Goal: Download file/media

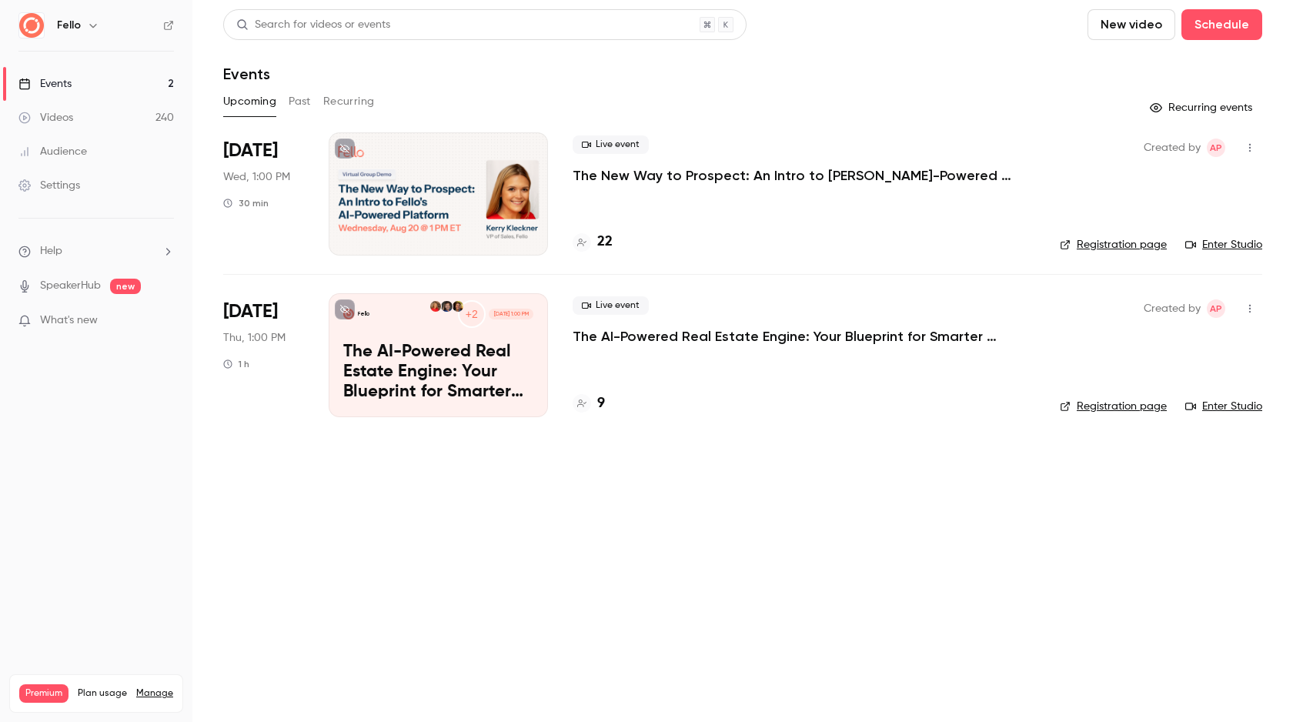
click at [1151, 38] on button "New video" at bounding box center [1132, 24] width 88 height 31
click at [1122, 74] on li "Record" at bounding box center [1175, 67] width 166 height 40
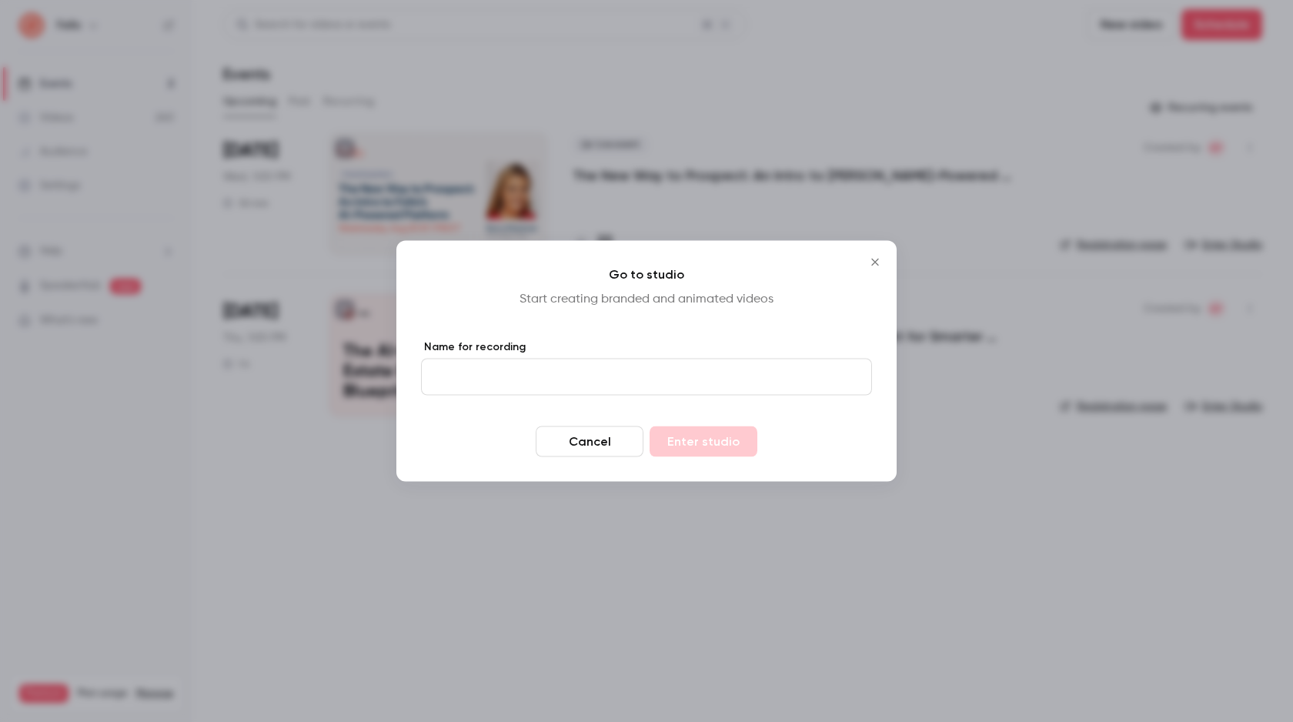
click at [506, 377] on input "Name for recording" at bounding box center [646, 377] width 451 height 37
type input "**********"
click at [680, 446] on button "Enter studio" at bounding box center [704, 441] width 108 height 31
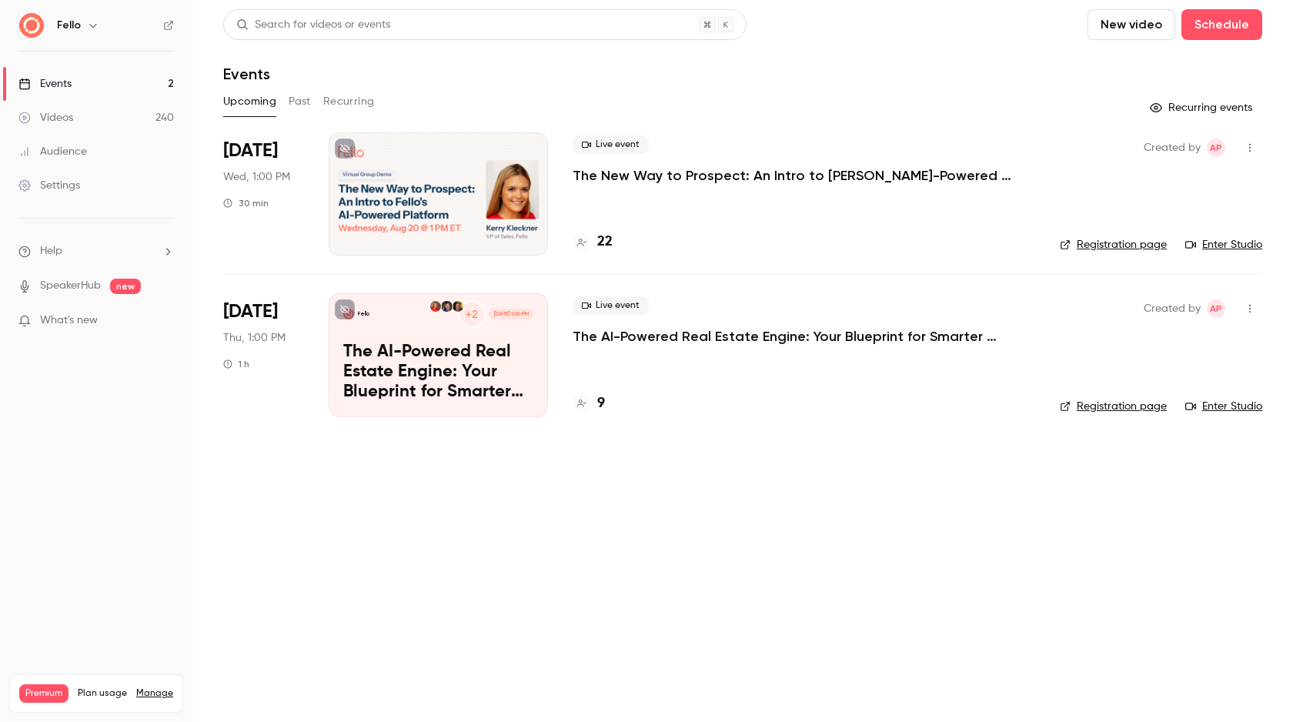
click at [62, 119] on div "Videos" at bounding box center [45, 117] width 55 height 15
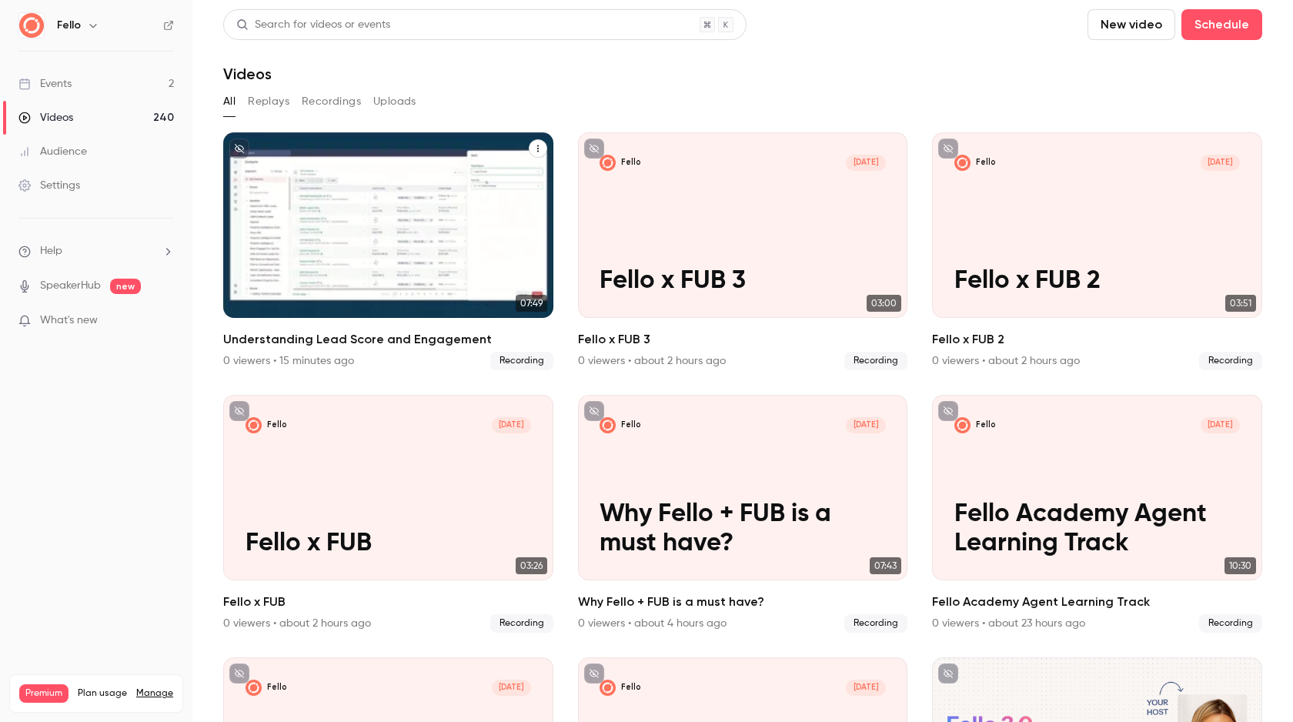
click at [436, 237] on p "Understanding Lead Score and Engagement" at bounding box center [389, 266] width 286 height 59
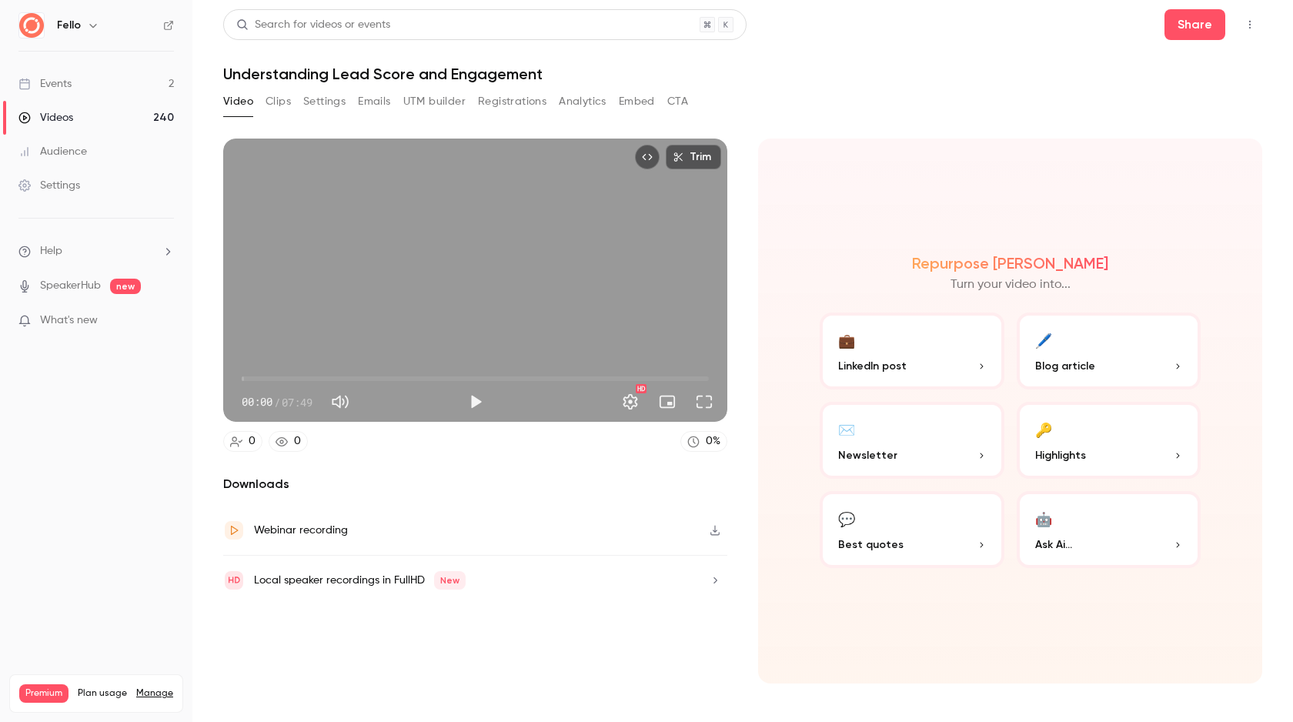
click at [266, 99] on button "Clips" at bounding box center [278, 101] width 25 height 25
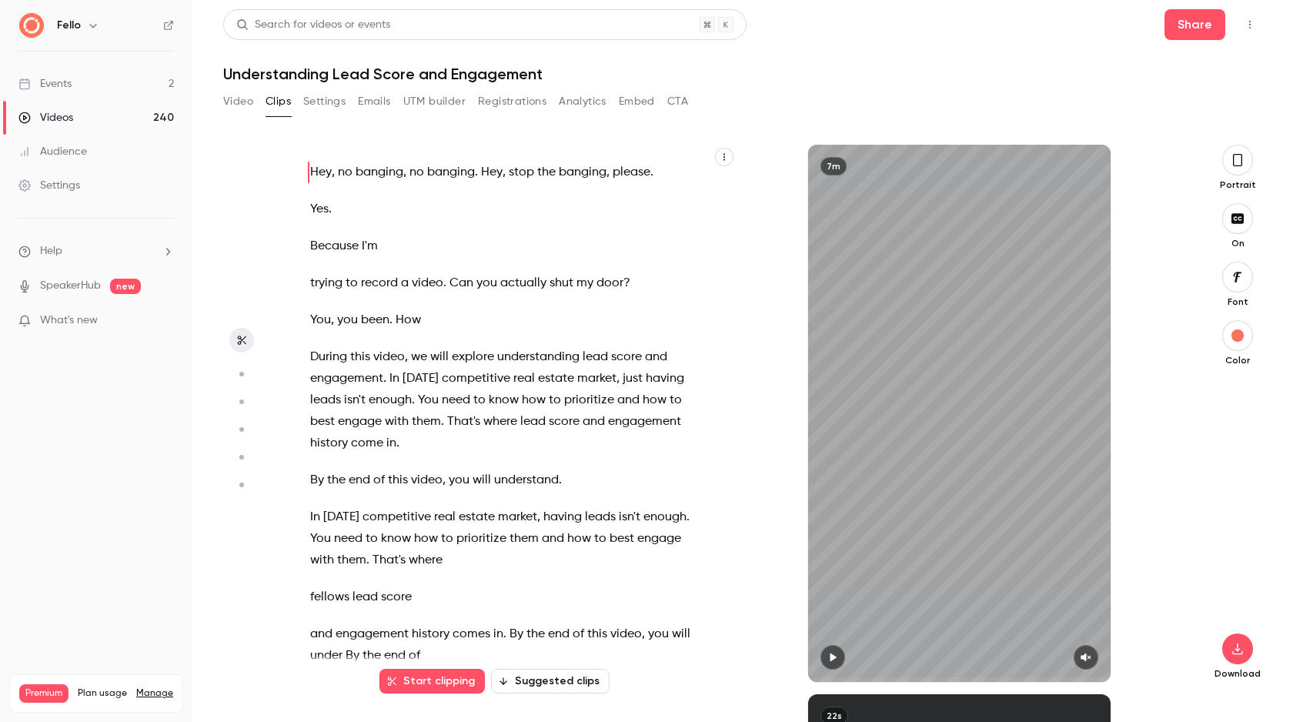
click at [1232, 163] on icon "button" at bounding box center [1238, 160] width 12 height 17
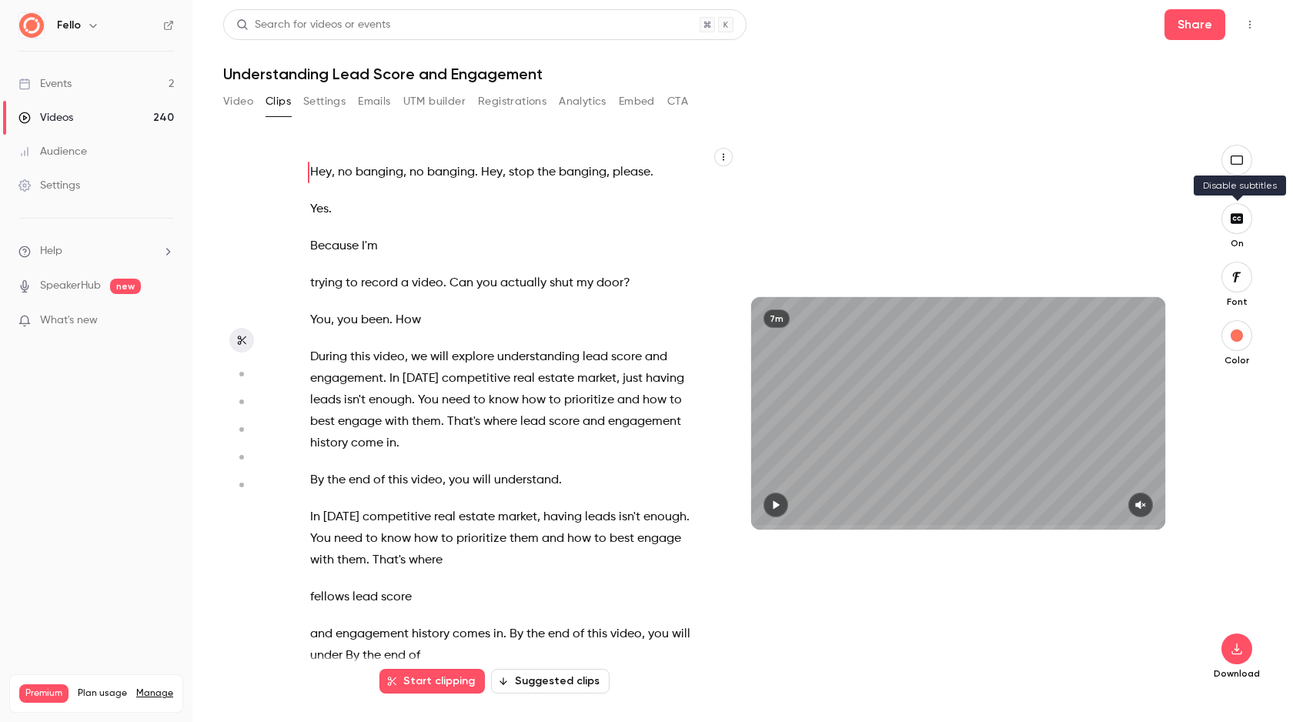
click at [1236, 217] on icon "button" at bounding box center [1237, 218] width 17 height 12
click at [309, 356] on div "Hey , no banging , no banging . Hey , stop the banging , please . Yes . Because…" at bounding box center [509, 421] width 437 height 522
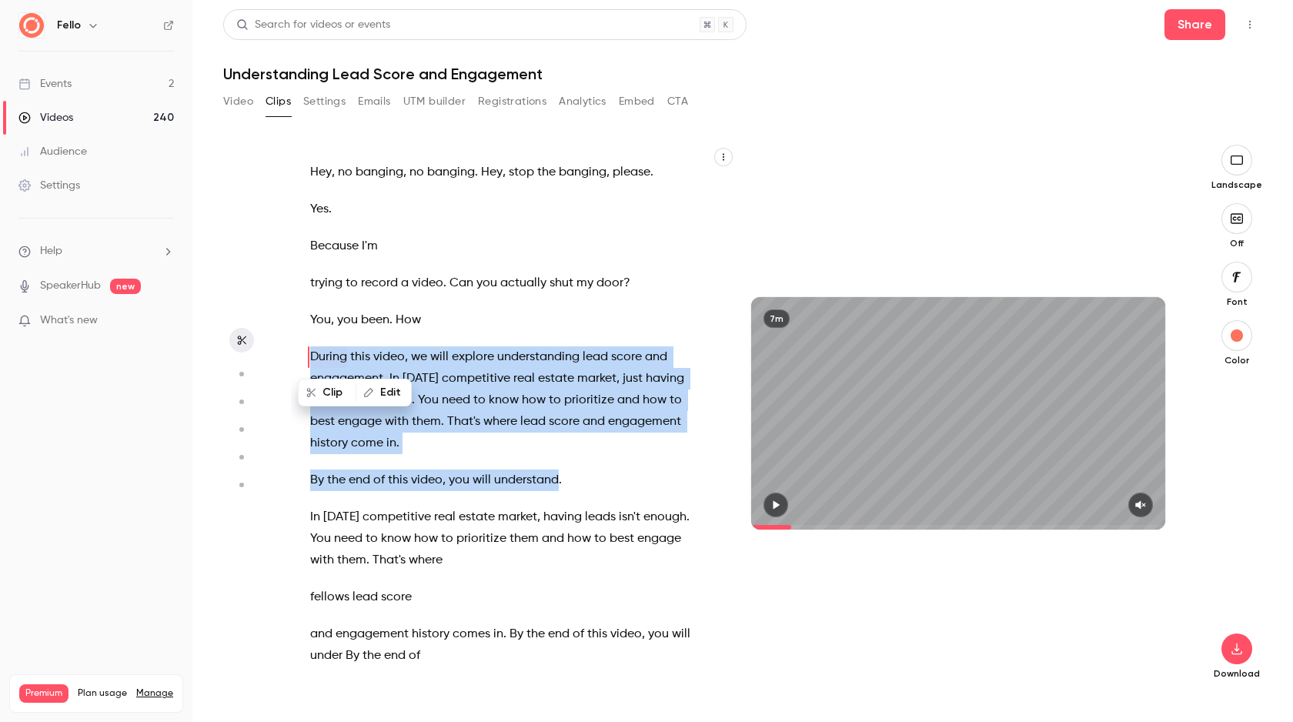
drag, startPoint x: 311, startPoint y: 352, endPoint x: 555, endPoint y: 481, distance: 276.2
click at [555, 481] on div "Hey , no banging , no banging . Hey , stop the banging , please . Yes . Because…" at bounding box center [509, 421] width 437 height 522
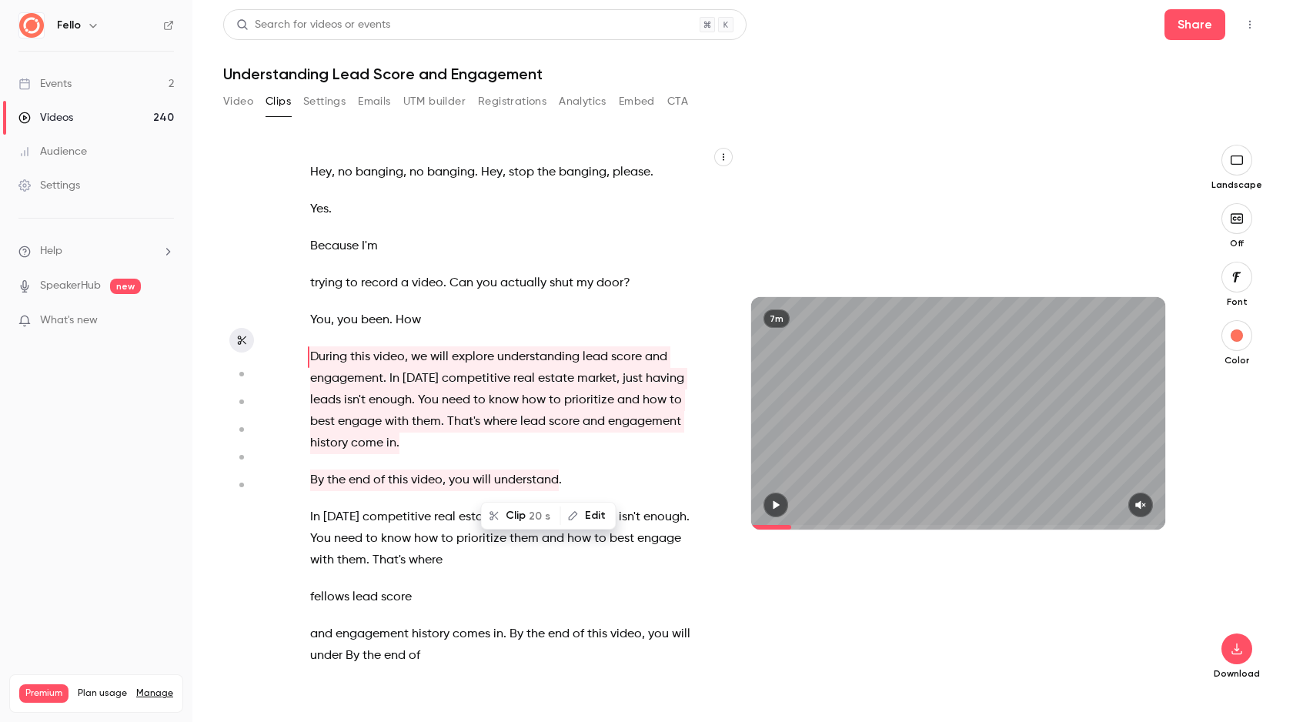
drag, startPoint x: 311, startPoint y: 518, endPoint x: 396, endPoint y: 560, distance: 94.7
click at [395, 563] on p "In [DATE] competitive real estate market , having leads isn't enough . You need…" at bounding box center [501, 538] width 383 height 65
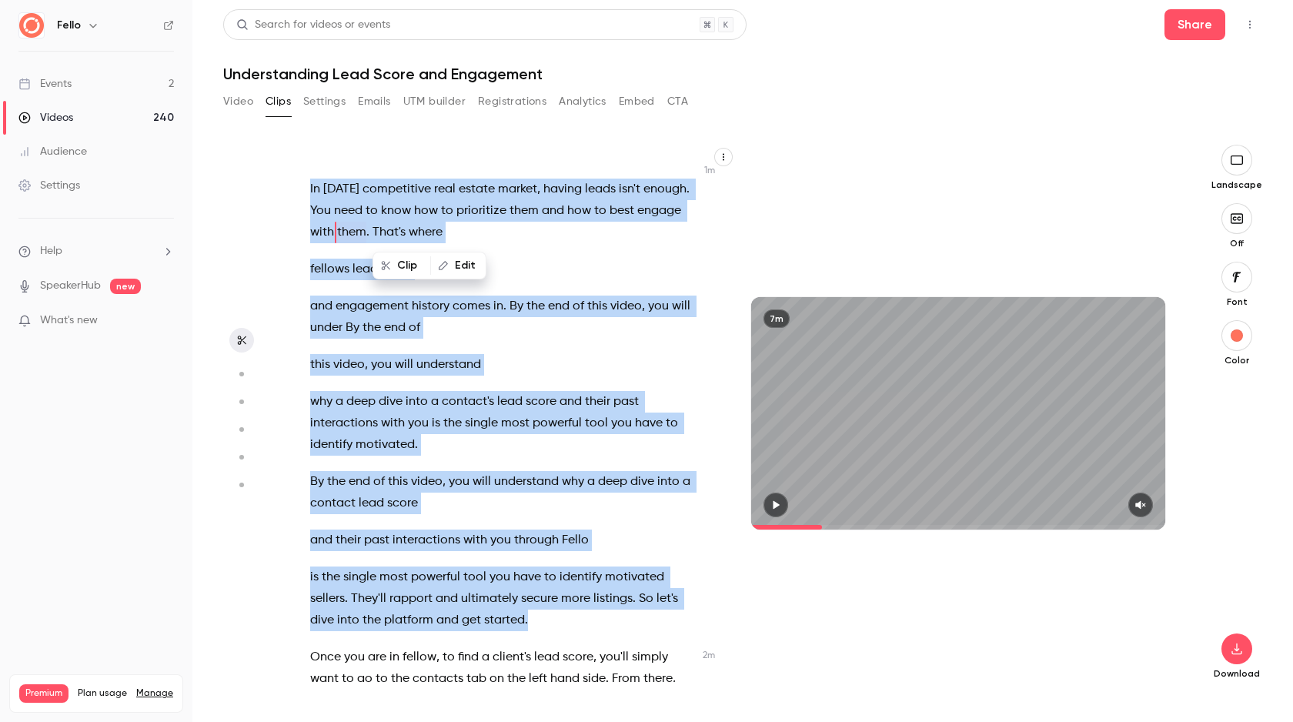
scroll to position [331, 0]
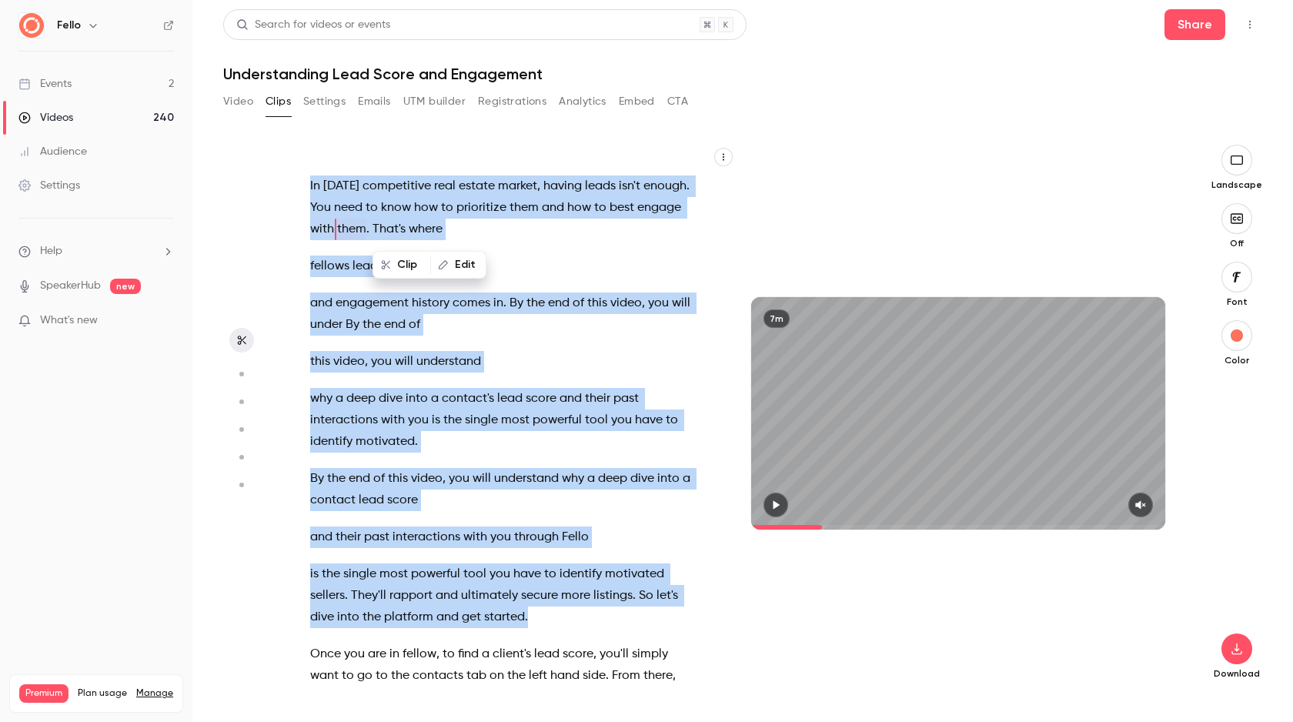
drag, startPoint x: 309, startPoint y: 376, endPoint x: 584, endPoint y: 623, distance: 369.5
click at [584, 623] on div "Hey , no banging , no banging . Hey , stop the banging , please . Yes . Because…" at bounding box center [509, 421] width 437 height 522
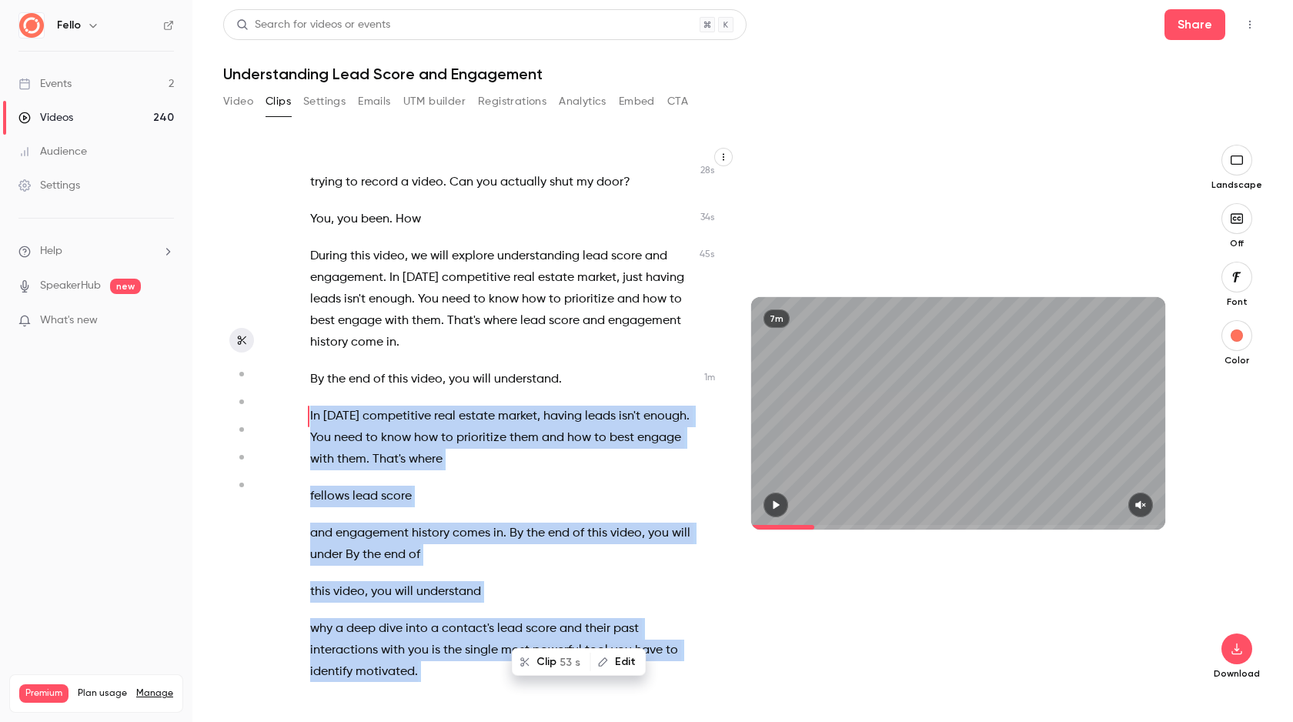
scroll to position [96, 0]
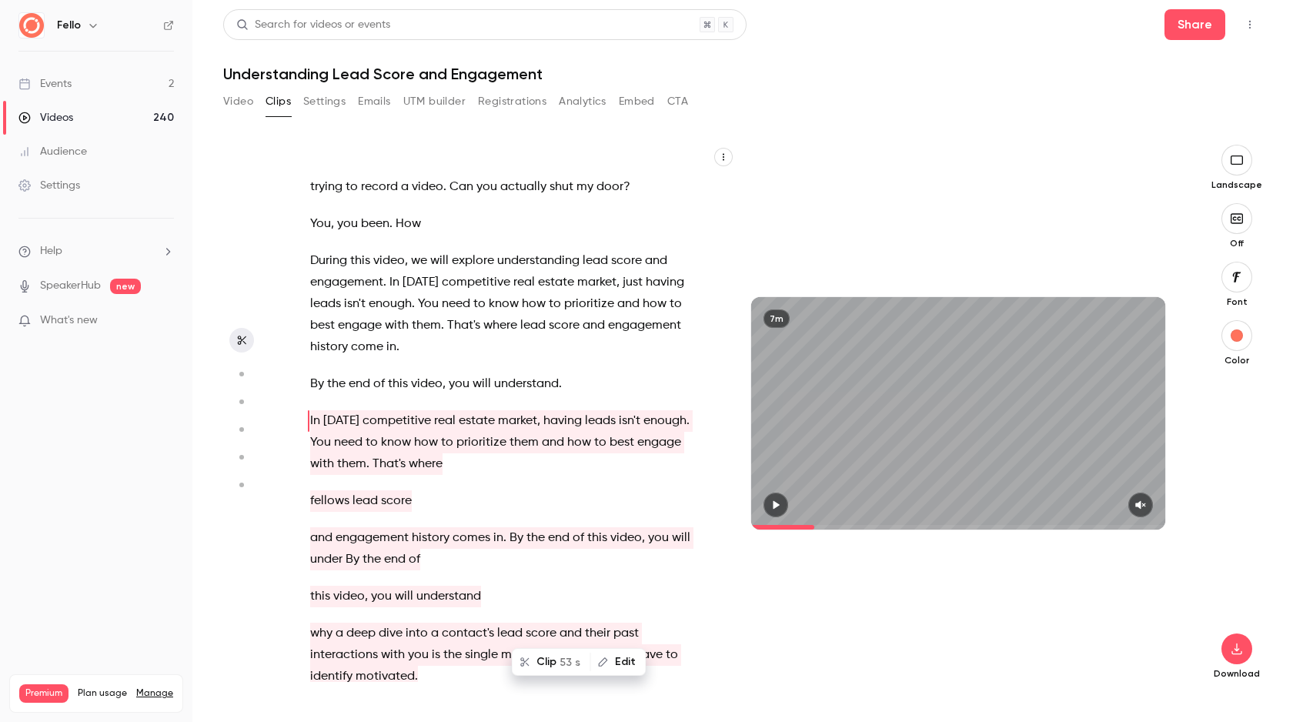
click at [306, 380] on div "Hey , no banging , no banging . Hey , stop the banging , please . Yes . Because…" at bounding box center [509, 421] width 437 height 522
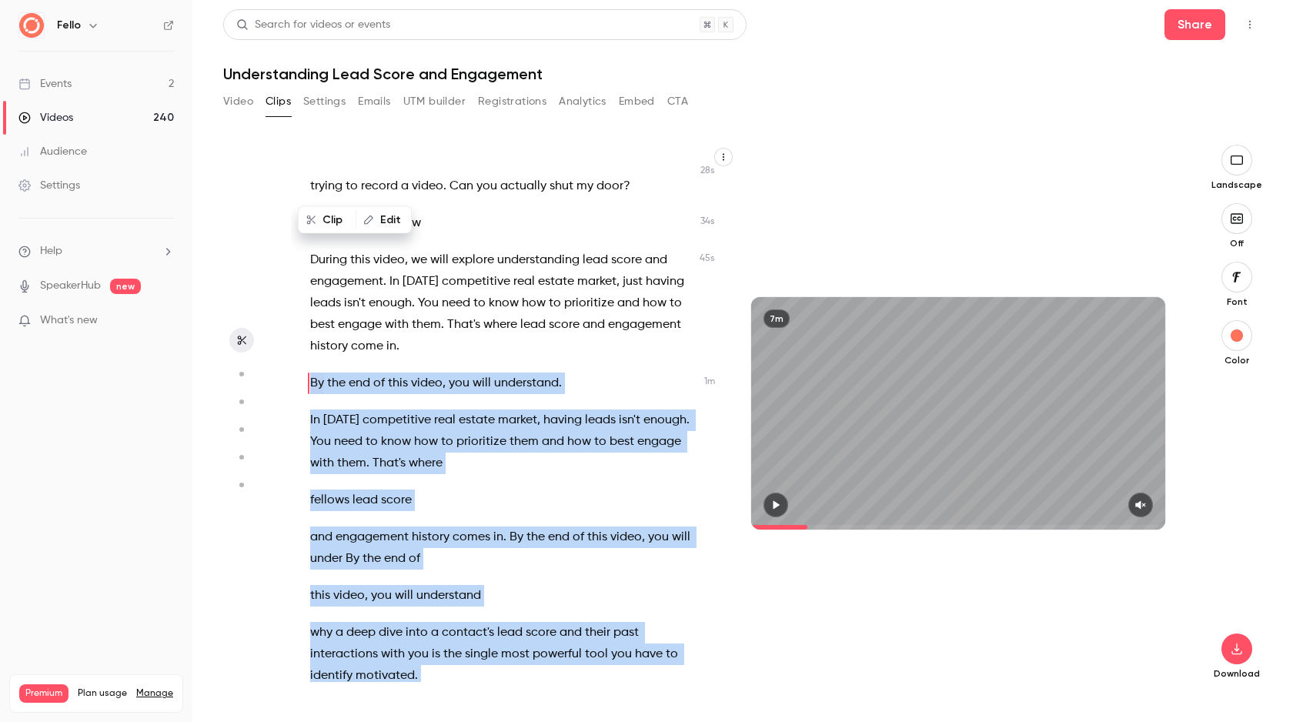
scroll to position [303, 0]
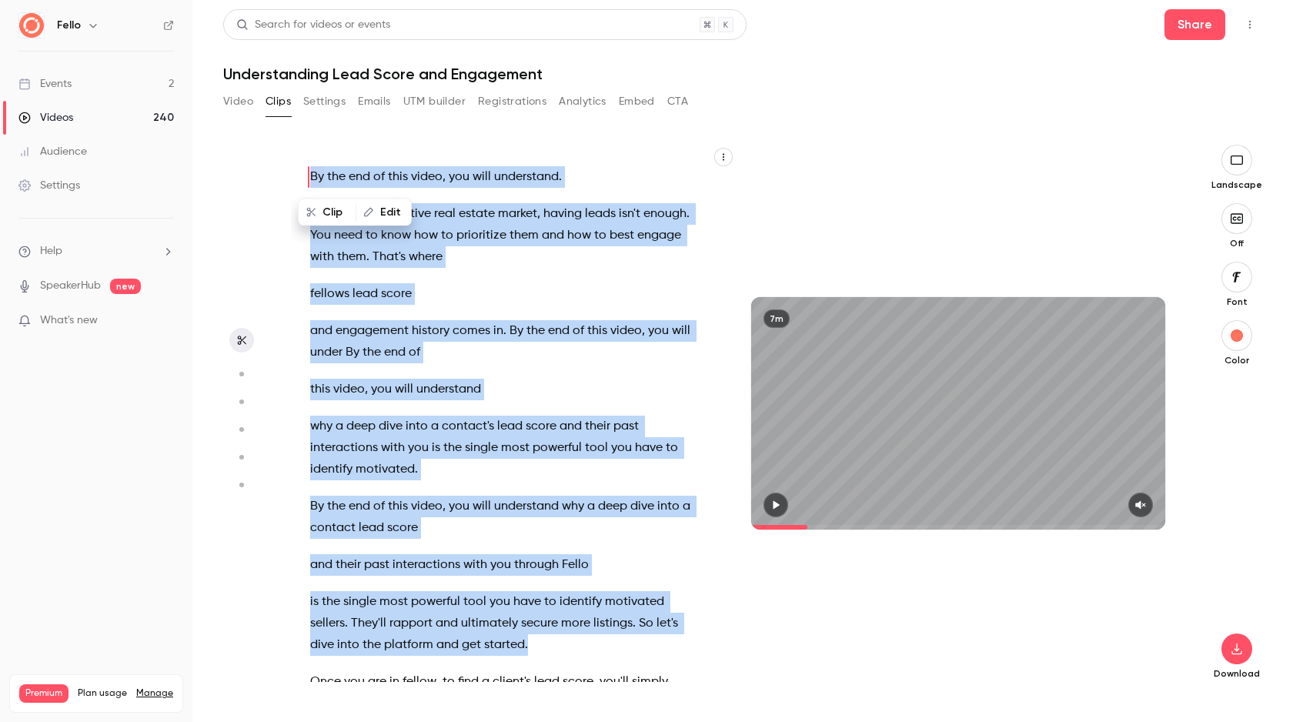
drag, startPoint x: 311, startPoint y: 416, endPoint x: 556, endPoint y: 644, distance: 334.4
click at [556, 644] on div "Hey , no banging , no banging . Hey , stop the banging , please . Yes . Because…" at bounding box center [509, 421] width 437 height 522
click at [535, 610] on button "Clip 1 min 1 s" at bounding box center [561, 609] width 97 height 25
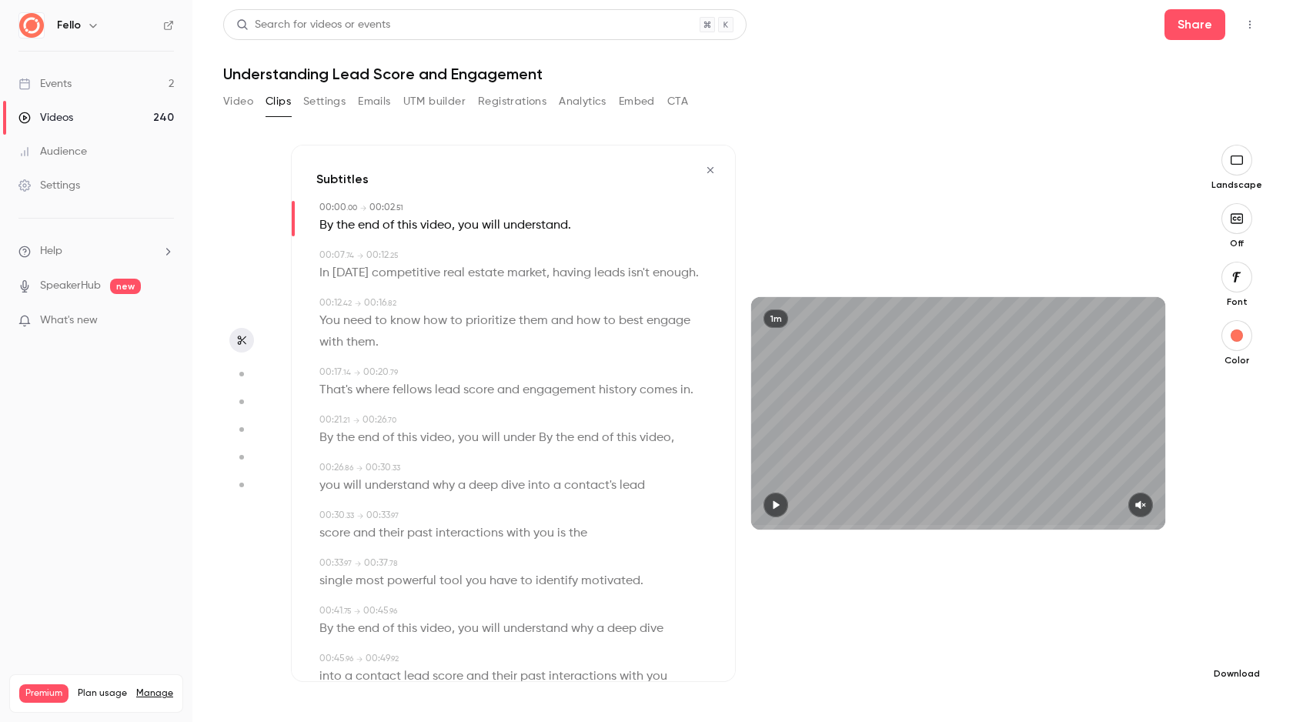
click at [1239, 654] on icon "button" at bounding box center [1237, 650] width 10 height 12
click at [1142, 624] on span "Full HD" at bounding box center [1122, 619] width 176 height 16
click at [707, 170] on button "button" at bounding box center [710, 170] width 25 height 25
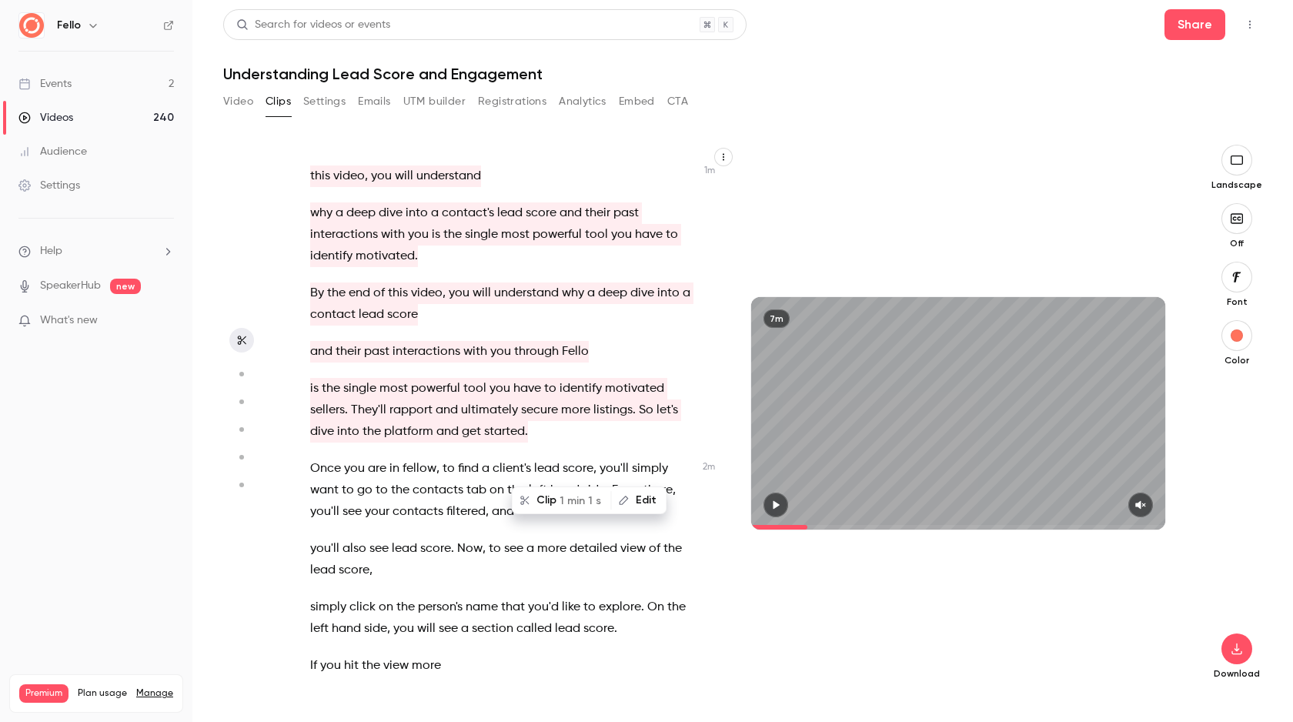
scroll to position [484, 0]
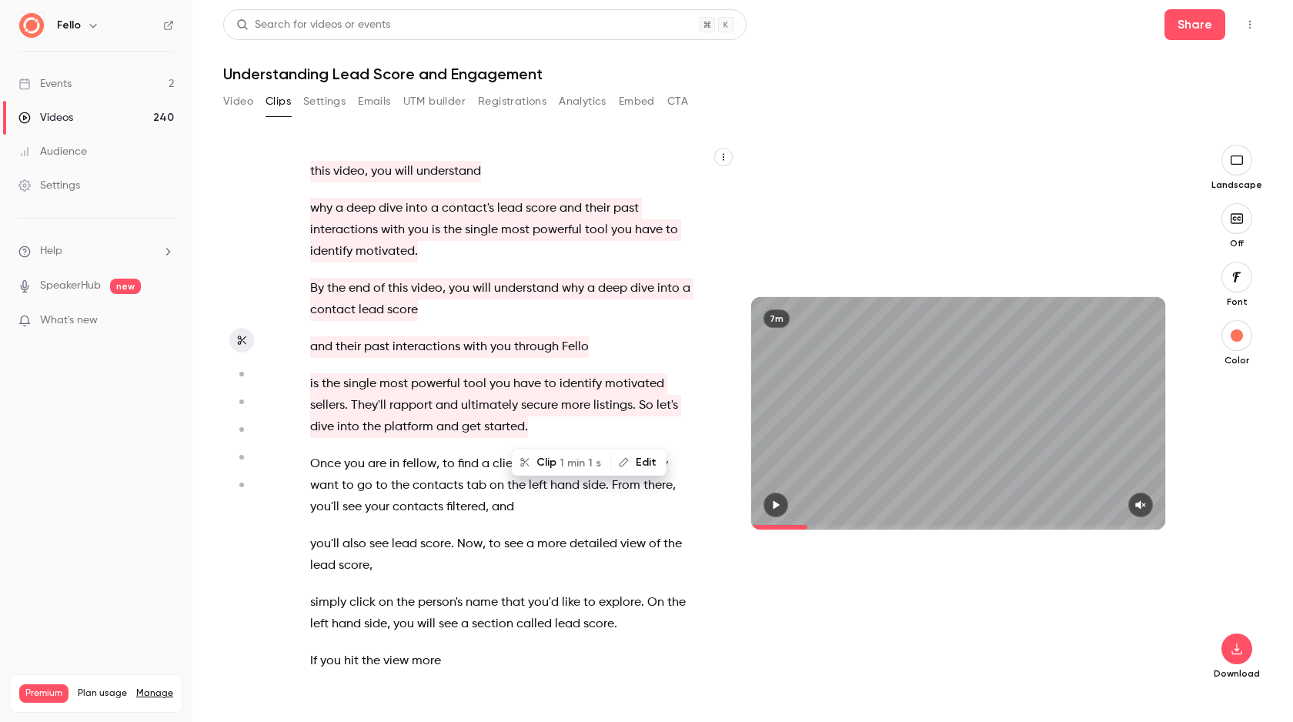
click at [310, 463] on span "Once" at bounding box center [325, 464] width 31 height 22
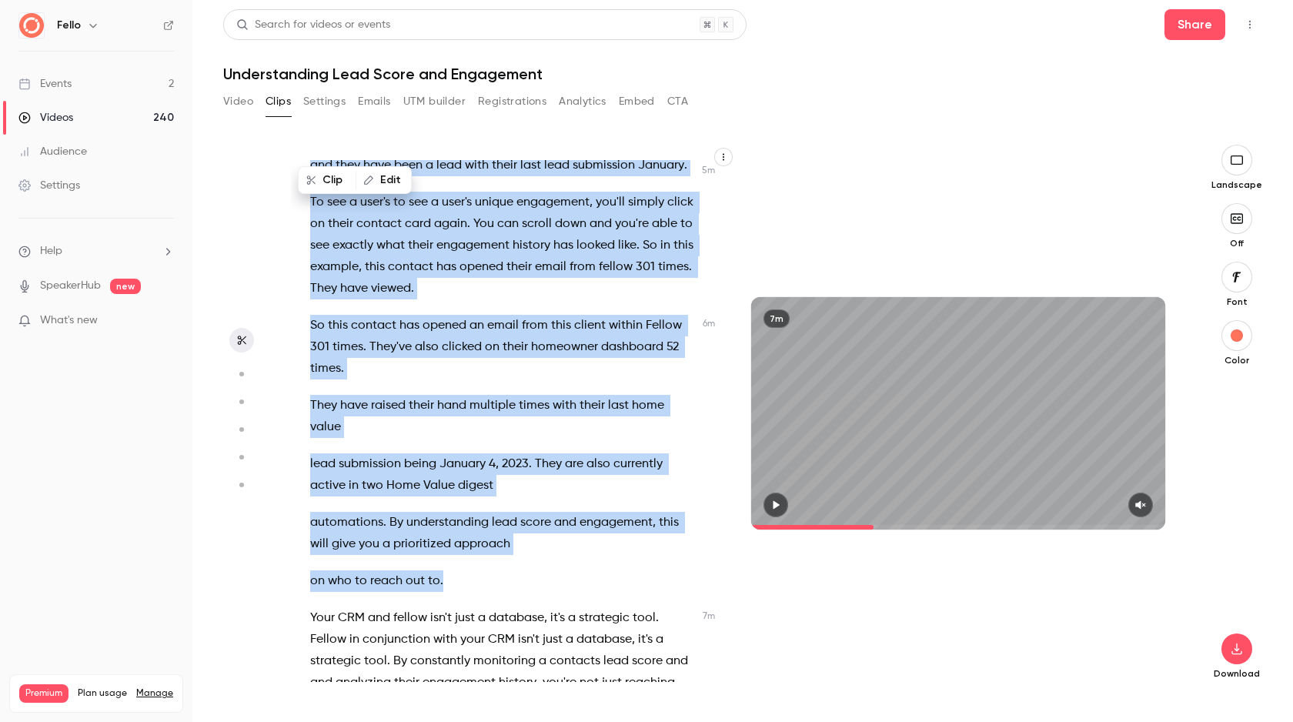
scroll to position [2743, 0]
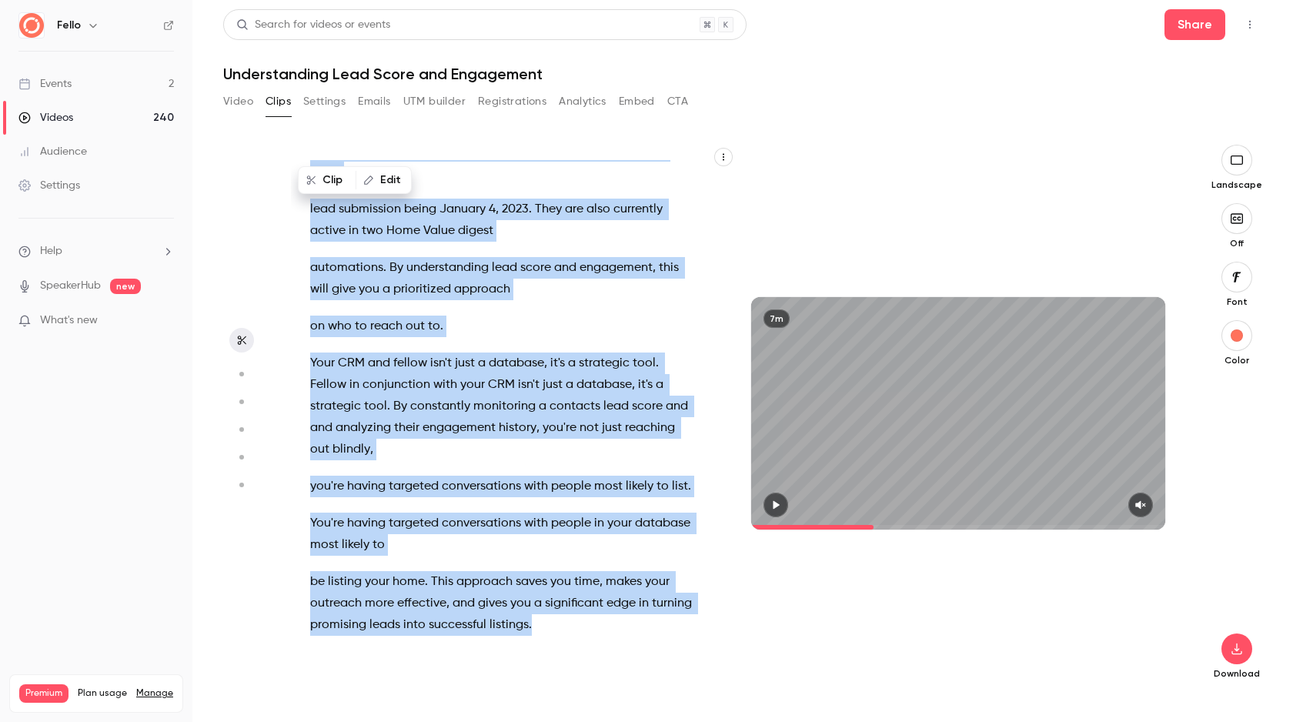
drag, startPoint x: 312, startPoint y: 416, endPoint x: 659, endPoint y: 649, distance: 417.8
click at [647, 654] on div "Hey , no banging , no banging . Hey , stop the banging , please . Yes . Because…" at bounding box center [509, 421] width 437 height 522
click at [574, 595] on button "Clip 5 min 22 s" at bounding box center [600, 589] width 106 height 25
type input "*"
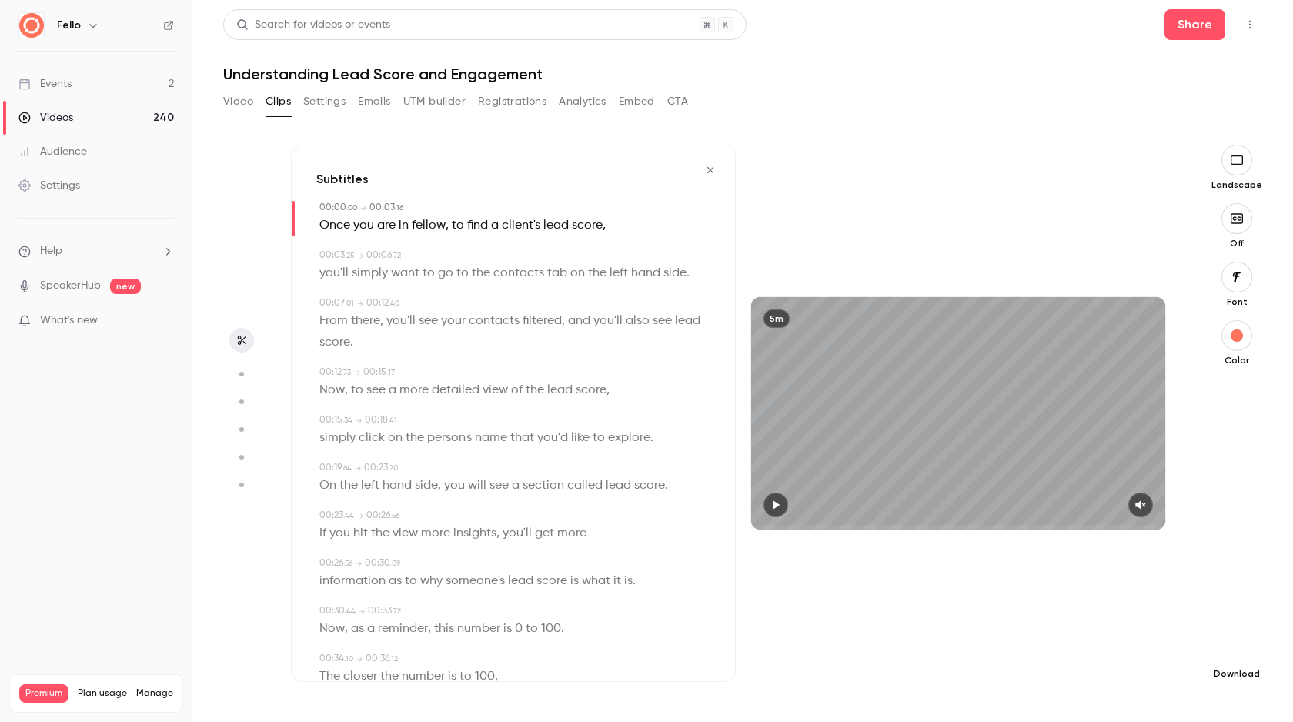
click at [1238, 660] on button "button" at bounding box center [1237, 648] width 31 height 31
click at [1122, 639] on span "High quality requires longer processing" at bounding box center [1122, 634] width 176 height 15
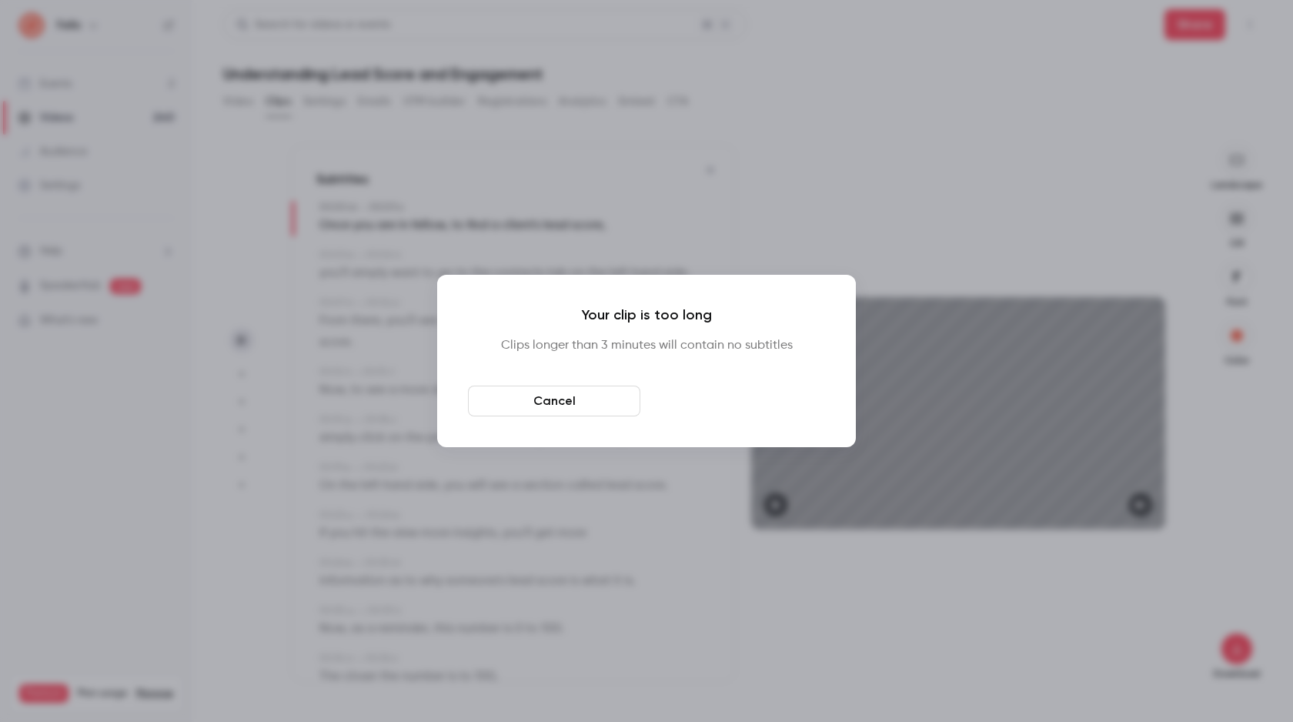
click at [720, 400] on button "Download anyway" at bounding box center [739, 401] width 172 height 31
